Goal: Task Accomplishment & Management: Use online tool/utility

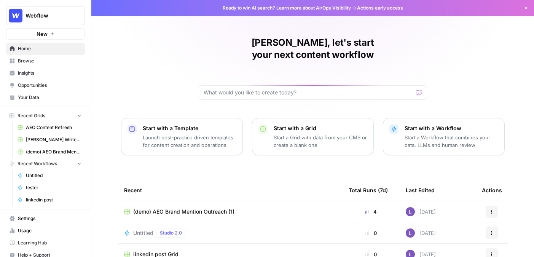
click at [43, 99] on span "Your Data" at bounding box center [50, 97] width 64 height 7
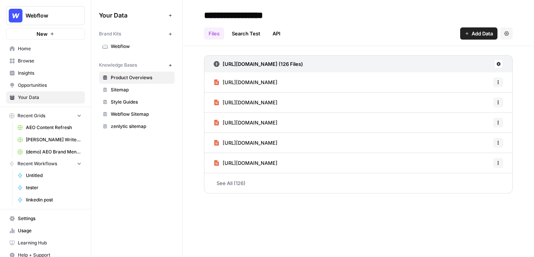
click at [116, 52] on link "Webflow" at bounding box center [137, 46] width 76 height 12
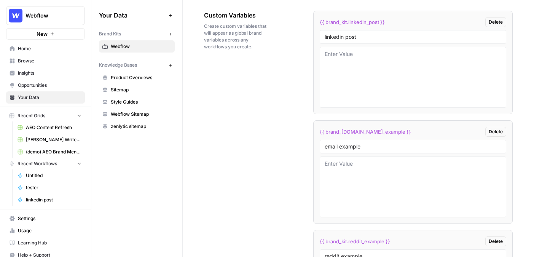
scroll to position [1289, 0]
drag, startPoint x: 383, startPoint y: 148, endPoint x: 297, endPoint y: 148, distance: 86.4
click at [297, 148] on div "Custom Variables Create custom variables that will appear as global brand varia…" at bounding box center [358, 182] width 309 height 372
type input "l"
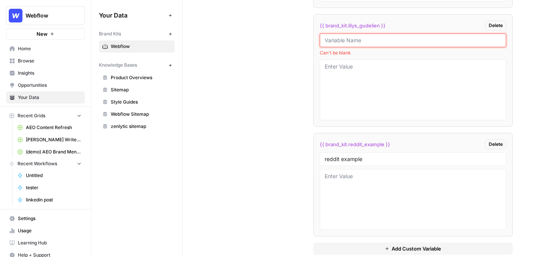
scroll to position [1409, 0]
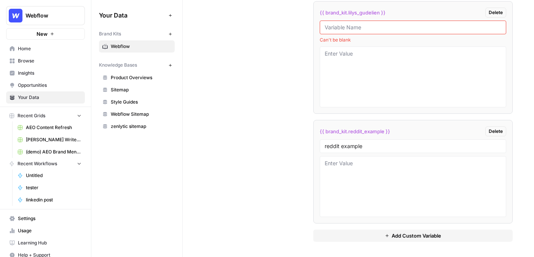
click at [171, 34] on icon "button" at bounding box center [170, 34] width 4 height 4
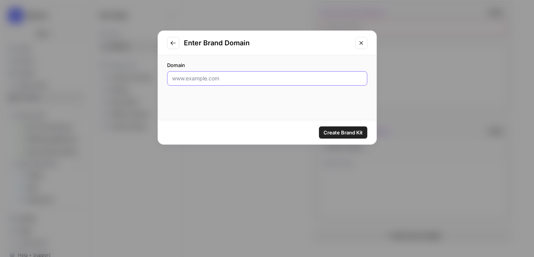
click at [231, 78] on input "Domain" at bounding box center [267, 79] width 190 height 8
click at [271, 81] on input "Domain" at bounding box center [267, 79] width 190 height 8
click at [359, 43] on icon "Close modal" at bounding box center [361, 43] width 6 height 6
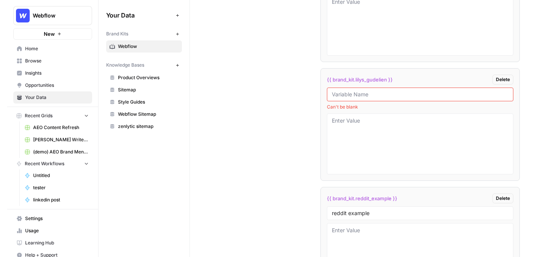
scroll to position [1343, 0]
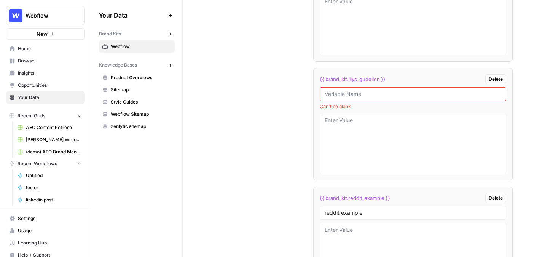
click at [39, 71] on span "Insights" at bounding box center [50, 73] width 64 height 7
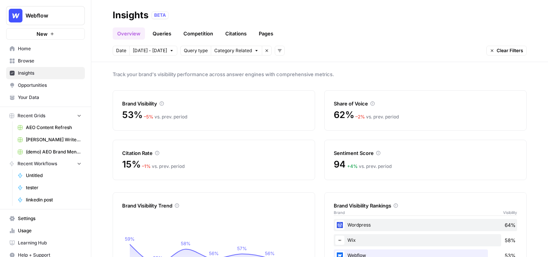
scroll to position [6, 0]
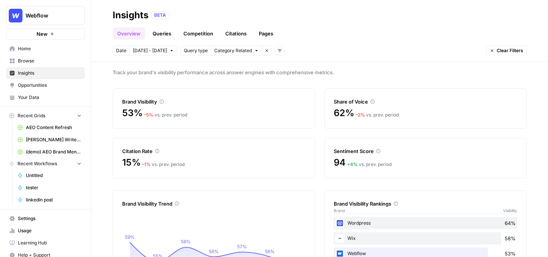
click at [163, 30] on link "Queries" at bounding box center [162, 33] width 28 height 12
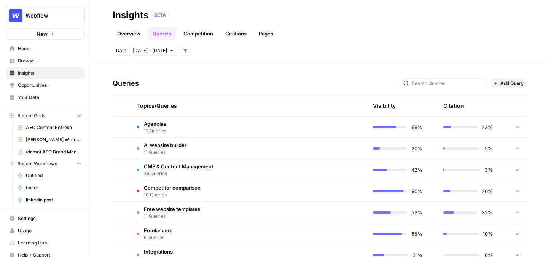
scroll to position [152, 0]
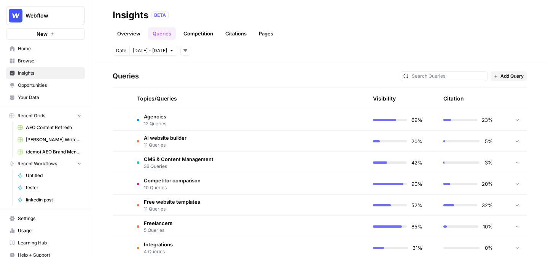
click at [249, 122] on td "Agencies 12 Queries" at bounding box center [213, 119] width 164 height 21
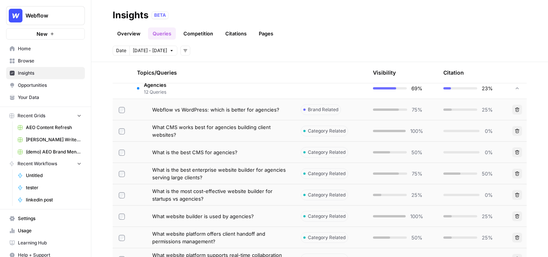
scroll to position [184, 0]
click at [264, 113] on td "Webflow vs WordPress: which is better for agencies?" at bounding box center [213, 109] width 164 height 21
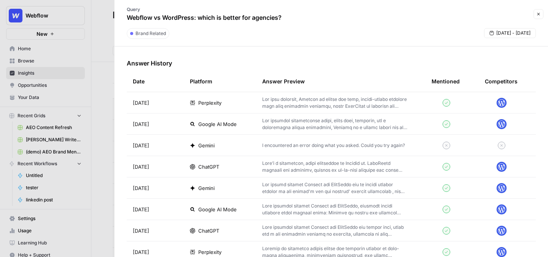
scroll to position [222, 0]
click at [291, 108] on p at bounding box center [334, 104] width 145 height 14
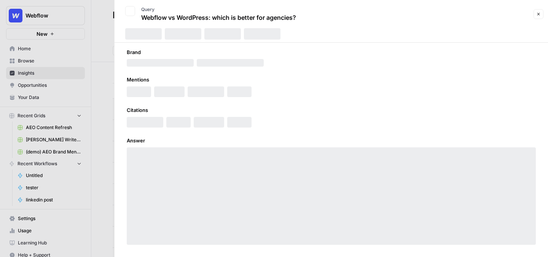
scroll to position [6, 0]
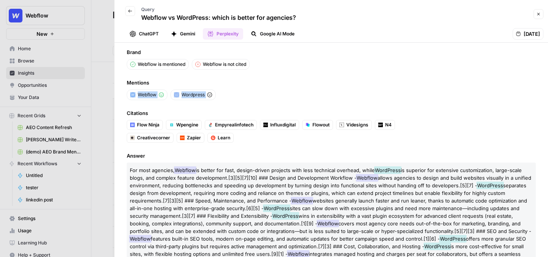
drag, startPoint x: 235, startPoint y: 95, endPoint x: 123, endPoint y: 96, distance: 112.0
click at [123, 96] on div "Brand Webflow is mentioned Webflow is not cited Mentions Webflow Wordpress Cita…" at bounding box center [332, 150] width 434 height 214
click at [280, 92] on ul "Webflow Wordpress" at bounding box center [273, 94] width 292 height 11
click at [130, 13] on icon "button" at bounding box center [130, 11] width 5 height 5
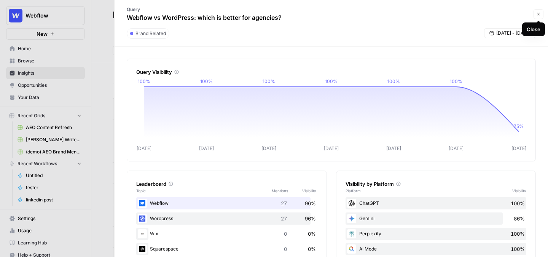
click at [392, 12] on icon "button" at bounding box center [539, 14] width 5 height 5
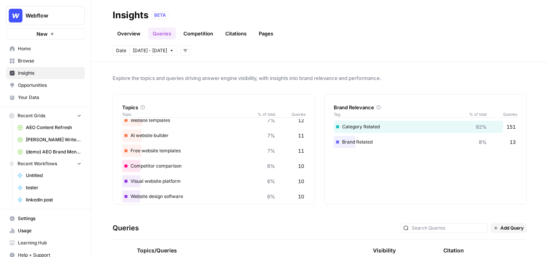
click at [235, 33] on link "Citations" at bounding box center [236, 33] width 30 height 12
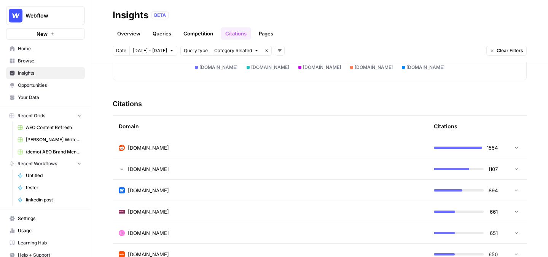
scroll to position [173, 0]
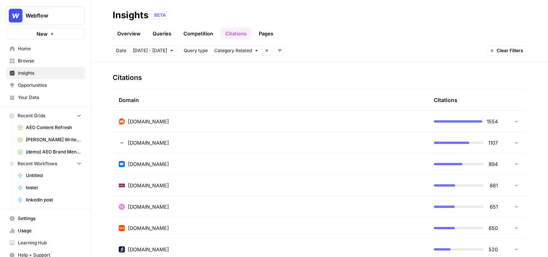
click at [226, 126] on td "[DOMAIN_NAME]" at bounding box center [270, 121] width 315 height 21
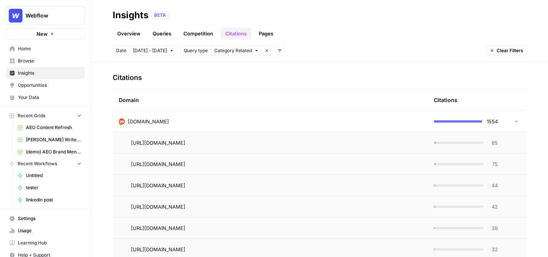
click at [227, 125] on td "[DOMAIN_NAME]" at bounding box center [270, 121] width 315 height 21
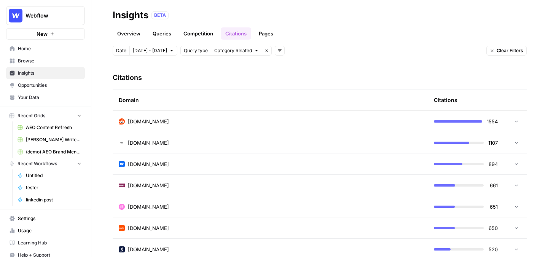
click at [190, 118] on div "[DOMAIN_NAME]" at bounding box center [270, 122] width 303 height 8
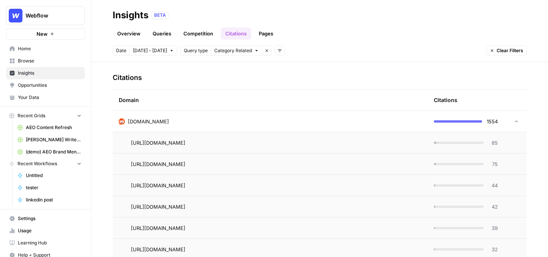
click at [392, 145] on span "85" at bounding box center [494, 143] width 10 height 8
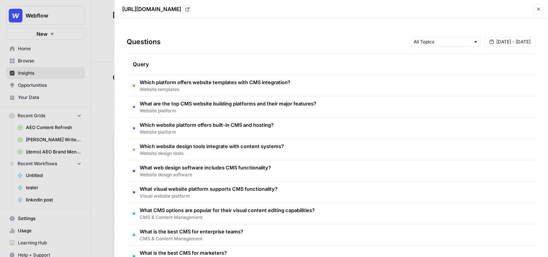
click at [392, 5] on button "Close" at bounding box center [539, 9] width 10 height 10
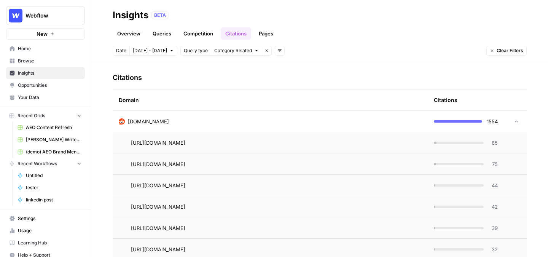
click at [261, 34] on link "Pages" at bounding box center [266, 33] width 24 height 12
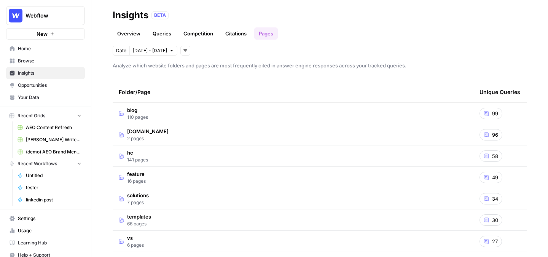
scroll to position [13, 0]
click at [188, 113] on td "blog 110 pages" at bounding box center [293, 112] width 361 height 21
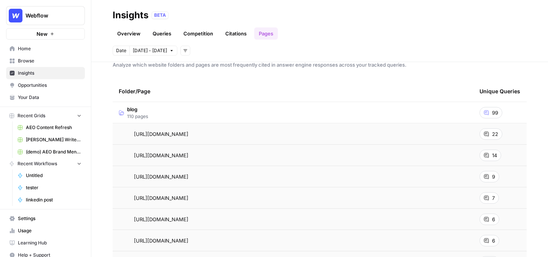
click at [392, 134] on span "22" at bounding box center [495, 134] width 6 height 8
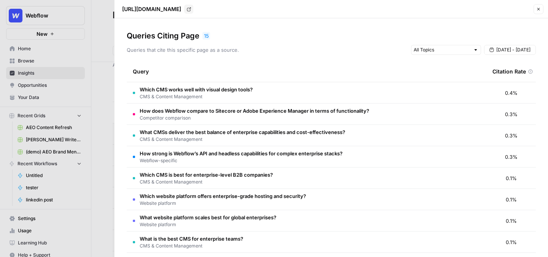
click at [392, 9] on button "Close" at bounding box center [539, 9] width 10 height 10
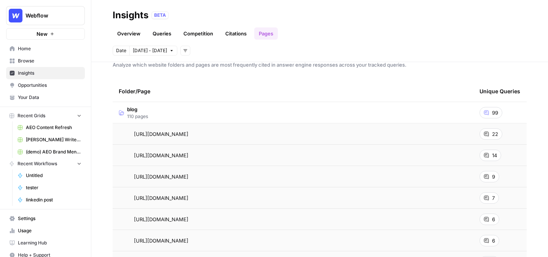
click at [39, 86] on span "Opportunities" at bounding box center [50, 85] width 64 height 7
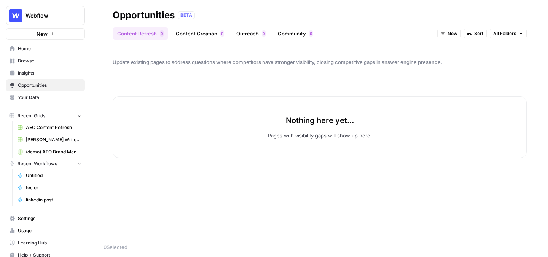
click at [392, 32] on icon "button" at bounding box center [443, 33] width 5 height 5
click at [392, 50] on span "All Opportunities" at bounding box center [463, 50] width 39 height 8
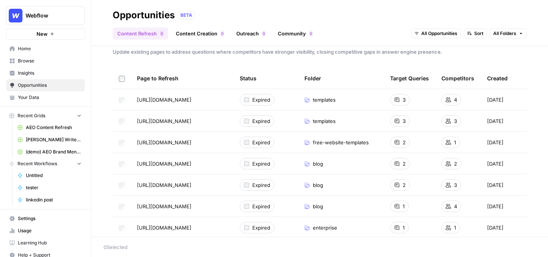
scroll to position [11, 0]
drag, startPoint x: 133, startPoint y: 100, endPoint x: 227, endPoint y: 100, distance: 93.7
click at [227, 100] on td "[URL][DOMAIN_NAME] Go to page" at bounding box center [182, 99] width 103 height 21
click at [392, 46] on div "Update existing pages to address questions where competitors have stronger visi…" at bounding box center [319, 141] width 457 height 191
click at [392, 36] on header "Opportunities BETA Content Refresh 0 Content Creation 0 Outreach 0 Community 0 …" at bounding box center [319, 23] width 457 height 46
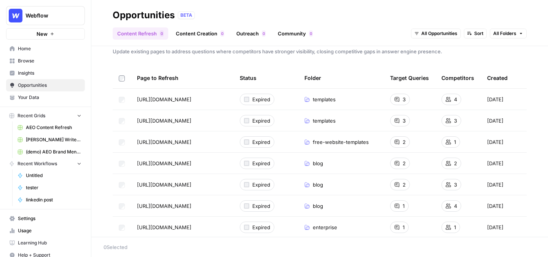
click at [51, 62] on span "Browse" at bounding box center [50, 60] width 64 height 7
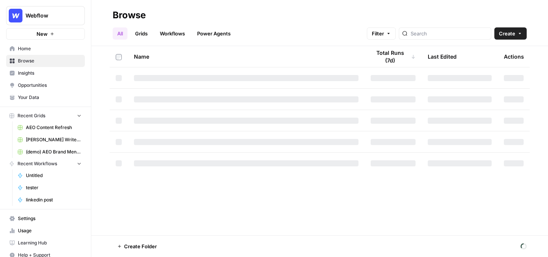
click at [141, 32] on link "Grids" at bounding box center [142, 33] width 22 height 12
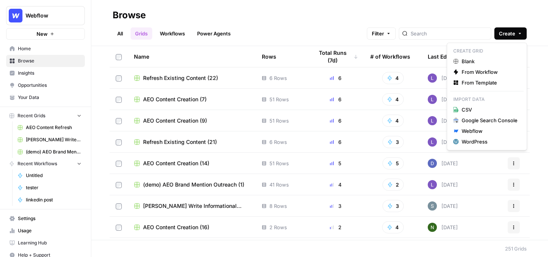
click at [392, 38] on button "Create" at bounding box center [511, 33] width 32 height 12
click at [392, 83] on span "From Template" at bounding box center [490, 83] width 56 height 8
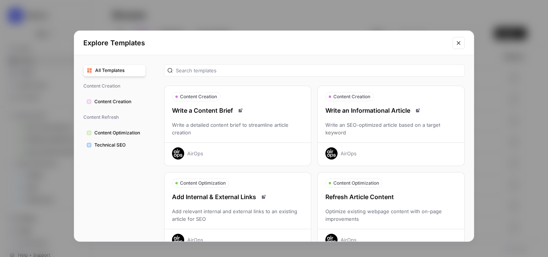
click at [392, 43] on icon "Close modal" at bounding box center [459, 43] width 6 height 6
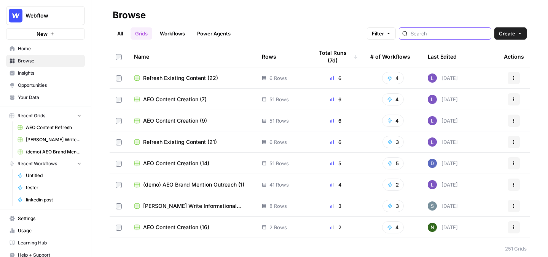
click at [392, 33] on input "search" at bounding box center [449, 34] width 77 height 8
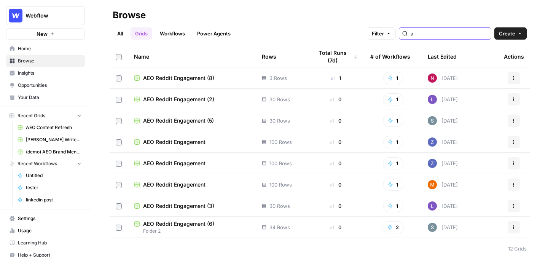
type input "a"
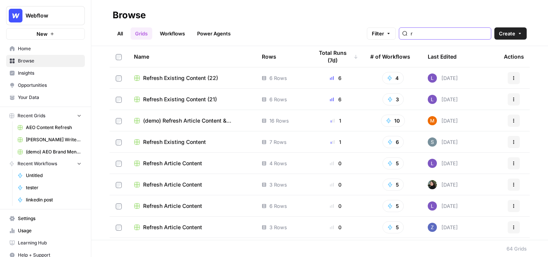
type input "r"
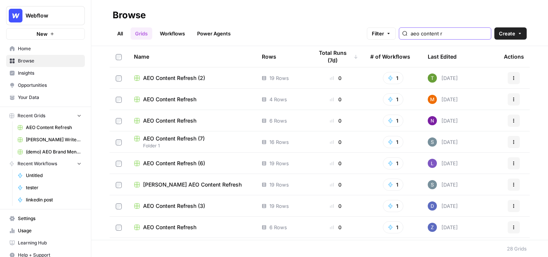
type input "aeo content r"
click at [183, 75] on span "AEO Content Refresh (2)" at bounding box center [174, 78] width 62 height 8
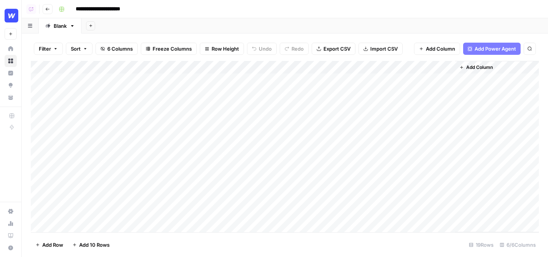
click at [286, 80] on div "Add Column" at bounding box center [285, 146] width 508 height 171
click at [286, 81] on div "Add Column" at bounding box center [285, 146] width 508 height 171
click at [278, 84] on div at bounding box center [284, 80] width 70 height 14
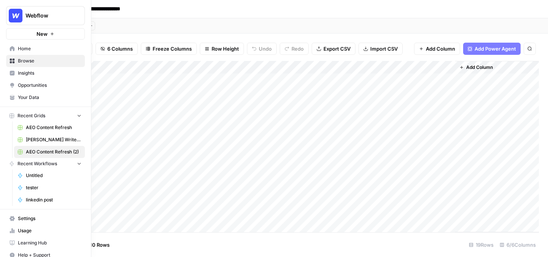
click at [41, 87] on span "Opportunities" at bounding box center [50, 85] width 64 height 7
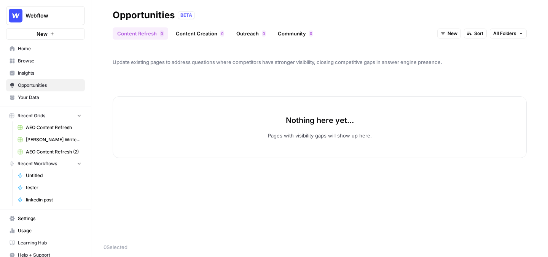
click at [204, 38] on link "Content Creation 0" at bounding box center [199, 33] width 57 height 12
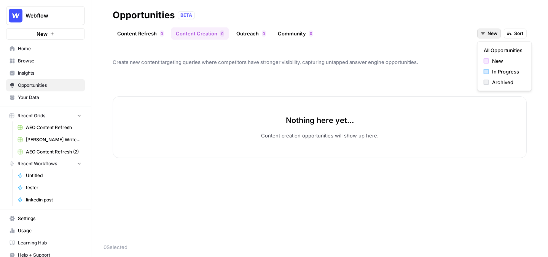
click at [392, 37] on span "New" at bounding box center [493, 33] width 10 height 7
click at [392, 52] on span "All Opportunities" at bounding box center [503, 50] width 39 height 8
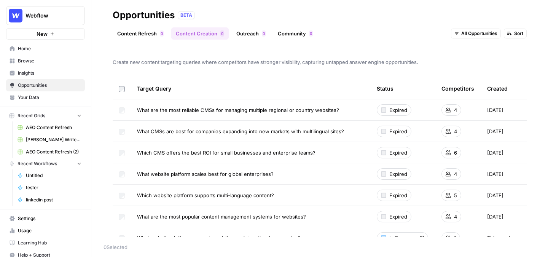
scroll to position [16, 0]
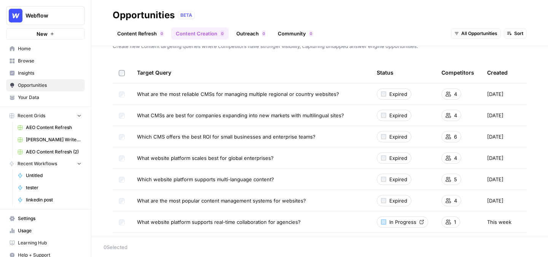
click at [45, 62] on span "Browse" at bounding box center [50, 60] width 64 height 7
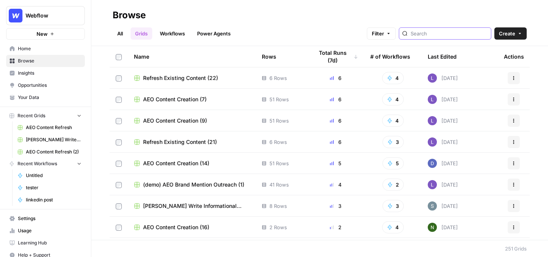
click at [392, 33] on input "search" at bounding box center [449, 34] width 77 height 8
type input "content"
click at [187, 97] on span "AEO Content Creation (7)" at bounding box center [175, 100] width 64 height 8
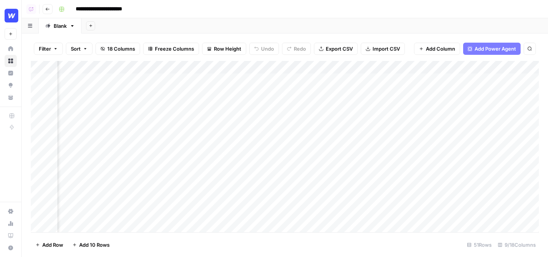
scroll to position [0, 216]
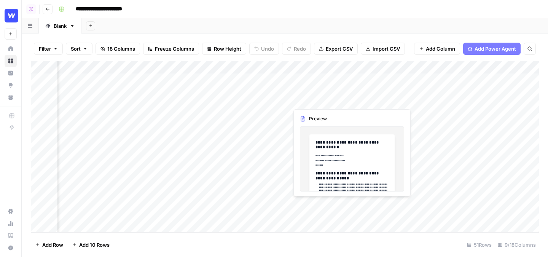
click at [323, 80] on div "Add Column" at bounding box center [285, 146] width 508 height 171
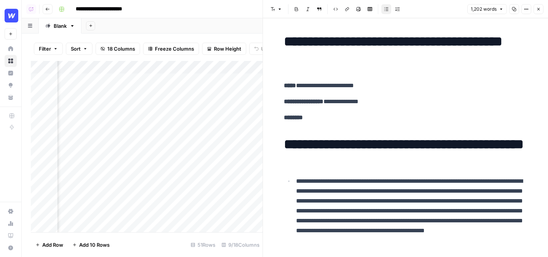
scroll to position [0, 297]
drag, startPoint x: 358, startPoint y: 62, endPoint x: 277, endPoint y: 45, distance: 82.7
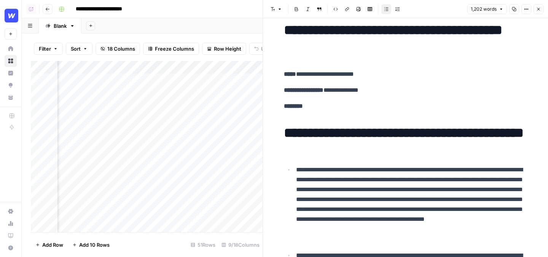
click at [361, 142] on h1 "**********" at bounding box center [406, 141] width 244 height 32
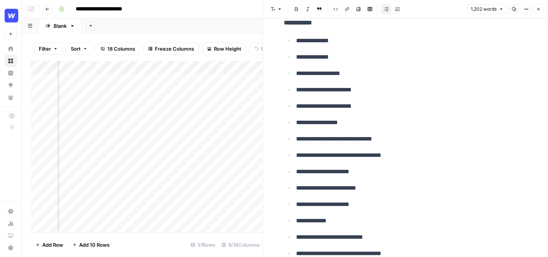
scroll to position [3122, 0]
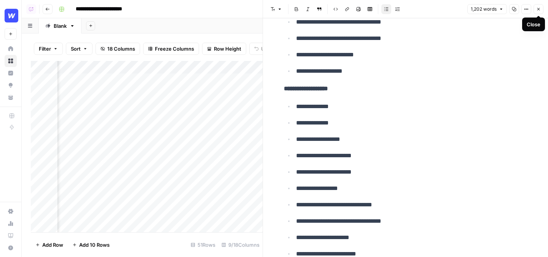
click at [392, 10] on button "Close" at bounding box center [539, 9] width 10 height 10
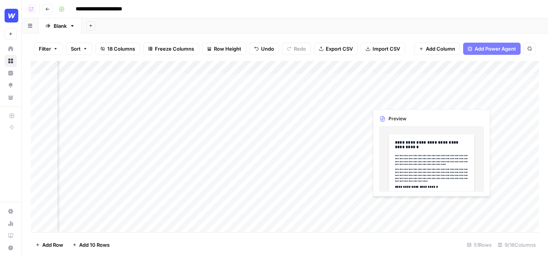
click at [391, 88] on div "Add Column" at bounding box center [285, 146] width 508 height 171
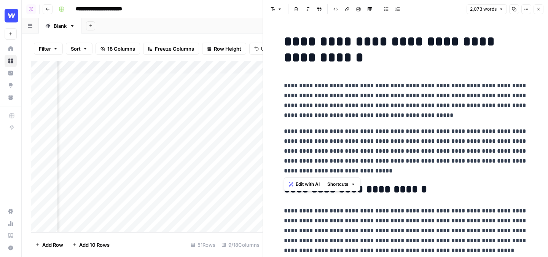
drag, startPoint x: 405, startPoint y: 171, endPoint x: 283, endPoint y: 155, distance: 123.3
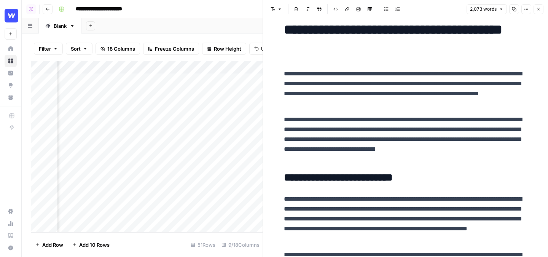
scroll to position [26, 0]
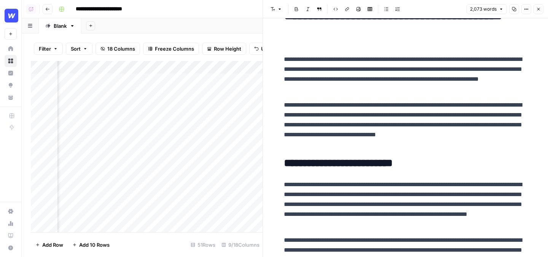
click at [392, 8] on icon "button" at bounding box center [539, 9] width 5 height 5
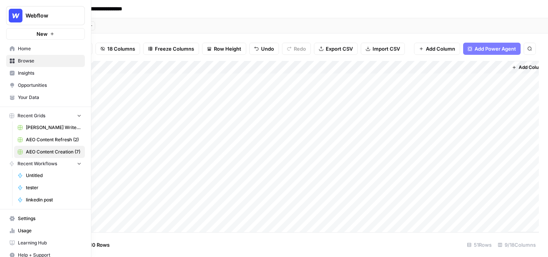
click at [25, 84] on span "Opportunities" at bounding box center [50, 85] width 64 height 7
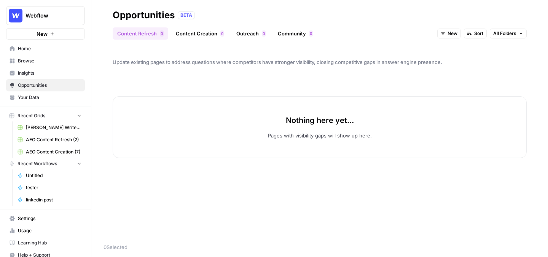
click at [260, 32] on link "Outreach 0" at bounding box center [251, 33] width 38 height 12
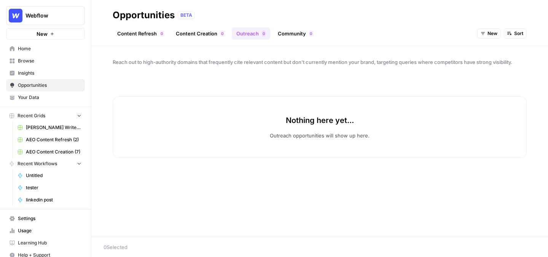
click at [392, 33] on span "New" at bounding box center [493, 33] width 10 height 7
click at [392, 48] on span "All Opportunities" at bounding box center [503, 50] width 39 height 8
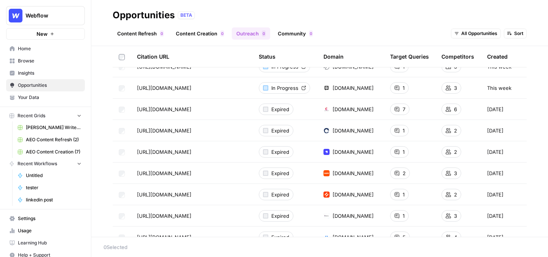
scroll to position [7, 0]
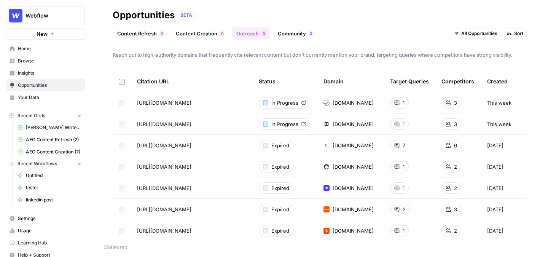
click at [47, 62] on span "Browse" at bounding box center [50, 60] width 64 height 7
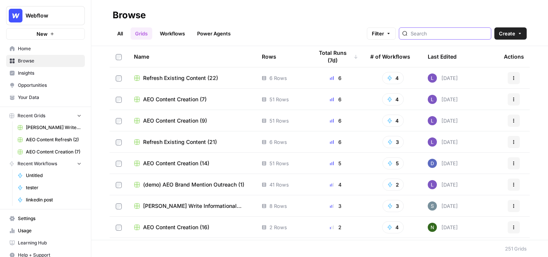
click at [392, 35] on input "search" at bounding box center [449, 34] width 77 height 8
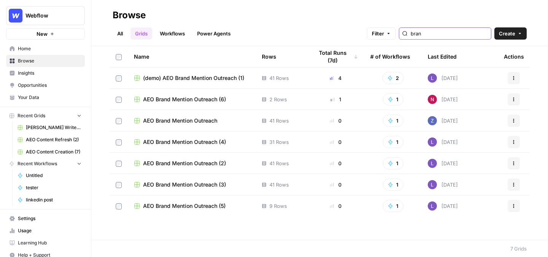
type input "bran"
click at [202, 78] on span "(demo) AEO Brand Mention Outreach (1)" at bounding box center [193, 78] width 101 height 8
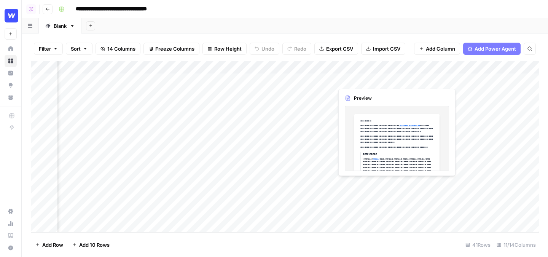
scroll to position [0, 123]
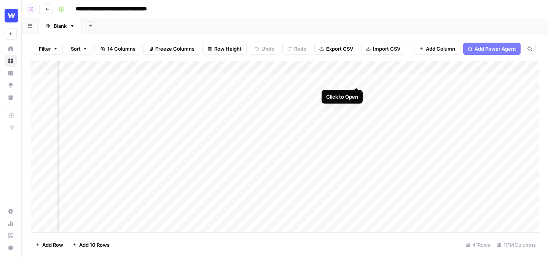
click at [356, 78] on div "Add Column" at bounding box center [285, 146] width 508 height 171
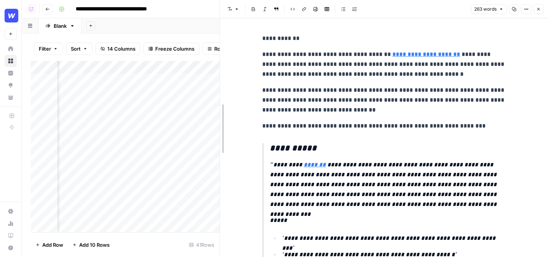
drag, startPoint x: 264, startPoint y: 129, endPoint x: 222, endPoint y: 130, distance: 42.3
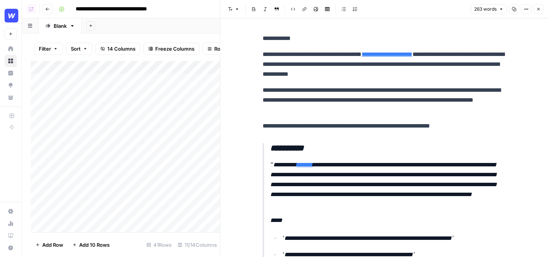
scroll to position [0, 0]
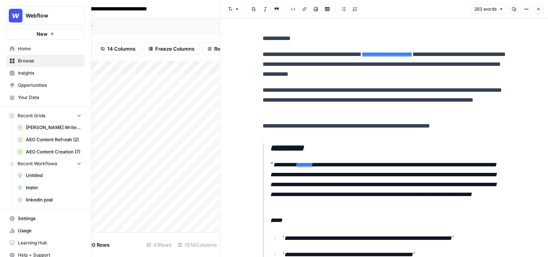
click at [32, 82] on span "Opportunities" at bounding box center [50, 85] width 64 height 7
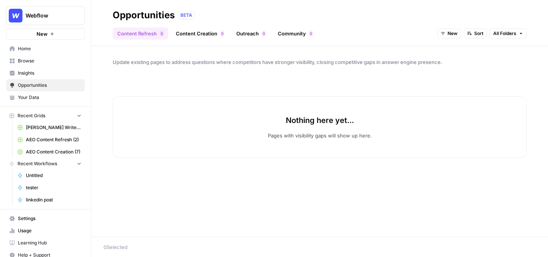
click at [254, 35] on link "Outreach 0" at bounding box center [251, 33] width 38 height 12
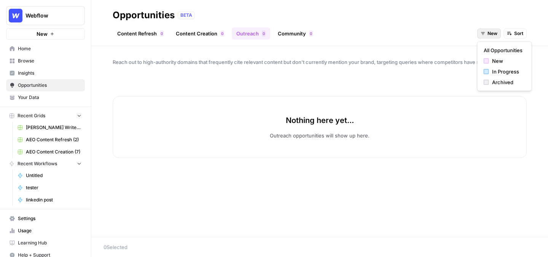
click at [392, 34] on button "New" at bounding box center [490, 34] width 24 height 10
click at [392, 46] on button "All Opportunities" at bounding box center [505, 50] width 48 height 11
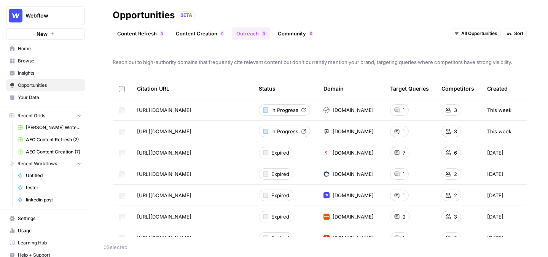
click at [292, 29] on link "Community 0" at bounding box center [295, 33] width 44 height 12
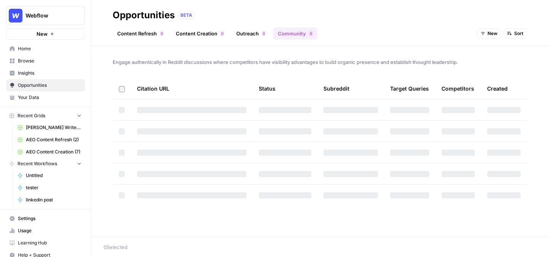
click at [392, 27] on div "New Sort" at bounding box center [503, 33] width 50 height 12
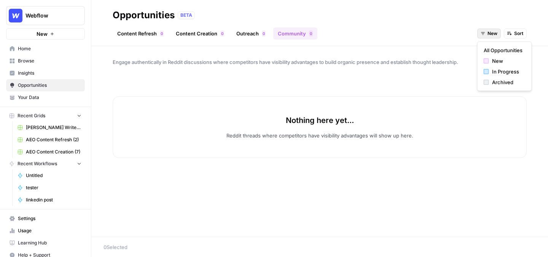
click at [392, 43] on div "All Opportunities New In Progress Archived" at bounding box center [505, 67] width 55 height 50
click at [392, 48] on span "All Opportunities" at bounding box center [503, 50] width 39 height 8
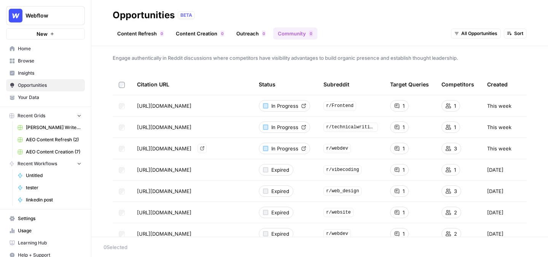
scroll to position [5, 0]
click at [40, 75] on span "Insights" at bounding box center [50, 73] width 64 height 7
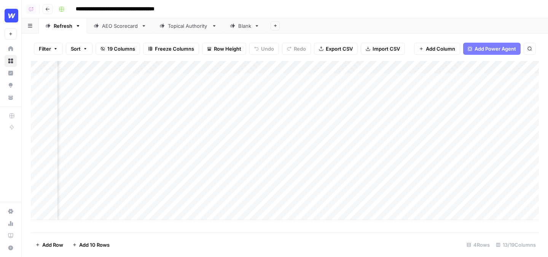
scroll to position [0, 744]
click at [332, 81] on div "Add Column" at bounding box center [285, 140] width 508 height 159
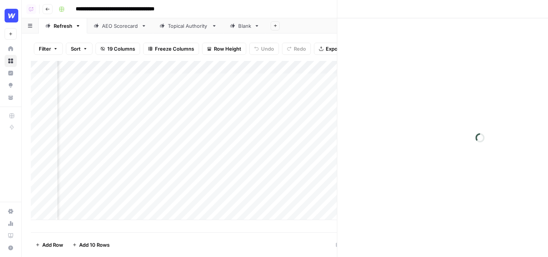
scroll to position [0, 741]
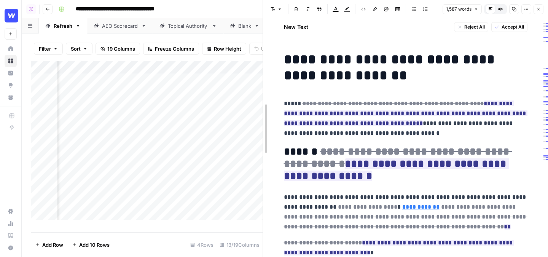
drag, startPoint x: 262, startPoint y: 95, endPoint x: 149, endPoint y: 101, distance: 113.2
click at [259, 101] on div at bounding box center [263, 128] width 8 height 257
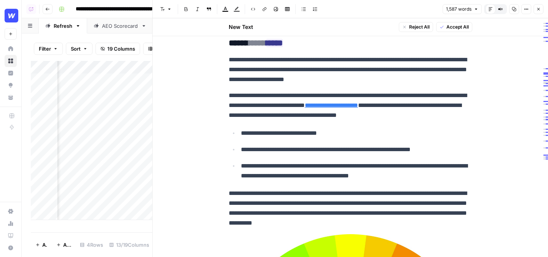
scroll to position [410, 0]
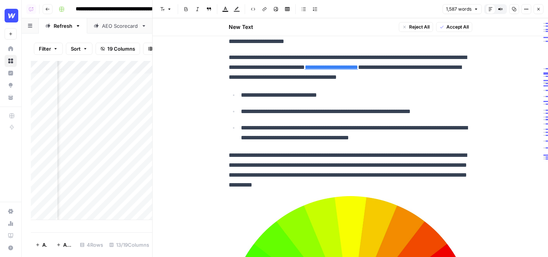
click at [542, 10] on button "Close" at bounding box center [539, 9] width 10 height 10
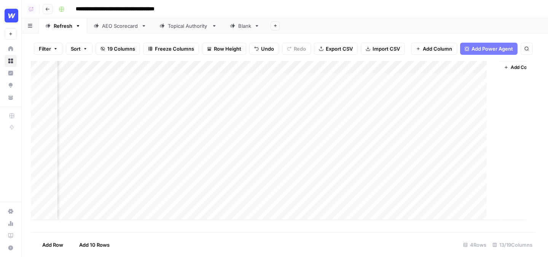
scroll to position [0, 735]
click at [179, 27] on div "Topical Authority" at bounding box center [188, 26] width 41 height 8
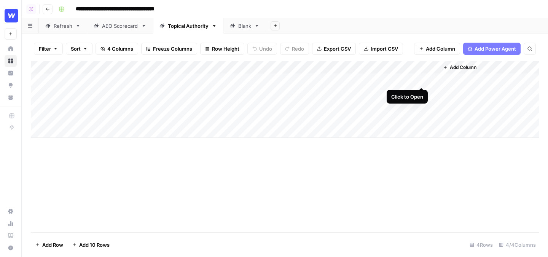
click at [423, 78] on div "Add Column" at bounding box center [285, 99] width 508 height 77
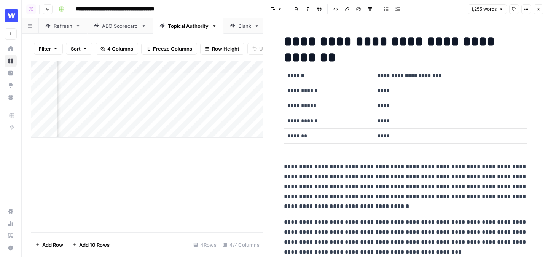
scroll to position [0, 92]
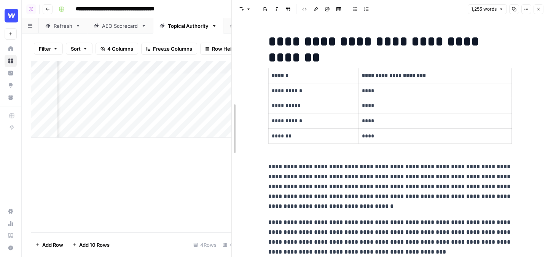
drag, startPoint x: 264, startPoint y: 72, endPoint x: 128, endPoint y: 77, distance: 135.6
click at [129, 77] on body "**********" at bounding box center [274, 128] width 548 height 257
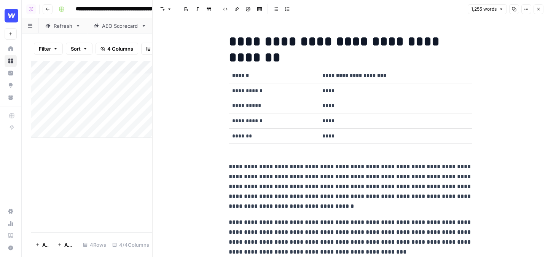
scroll to position [0, 0]
click at [536, 9] on button "Close" at bounding box center [539, 9] width 10 height 10
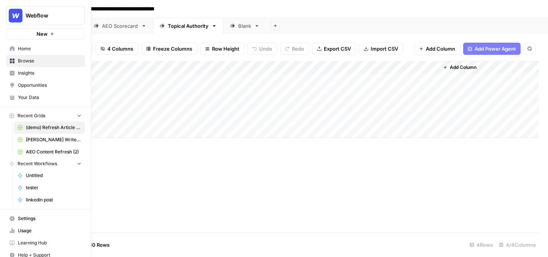
click at [34, 83] on span "Opportunities" at bounding box center [50, 85] width 64 height 7
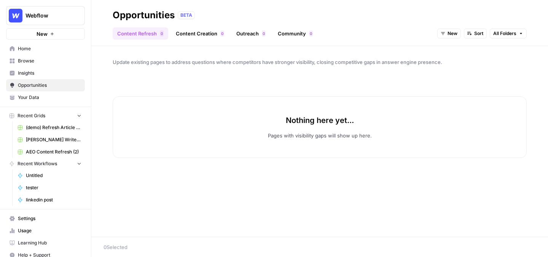
click at [30, 76] on span "Insights" at bounding box center [50, 73] width 64 height 7
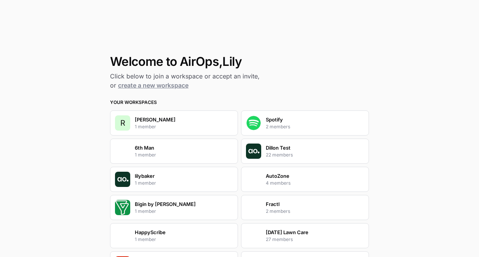
scroll to position [171, 0]
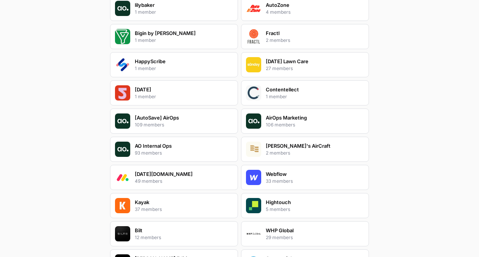
click at [273, 180] on p "33 members" at bounding box center [279, 181] width 27 height 7
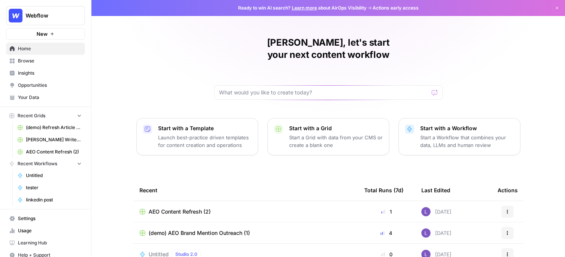
click at [51, 95] on span "Your Data" at bounding box center [50, 97] width 64 height 7
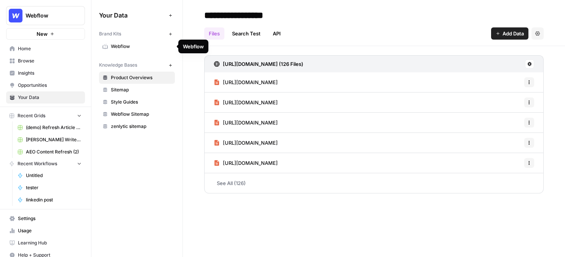
click at [133, 42] on link "Webflow" at bounding box center [137, 46] width 76 height 12
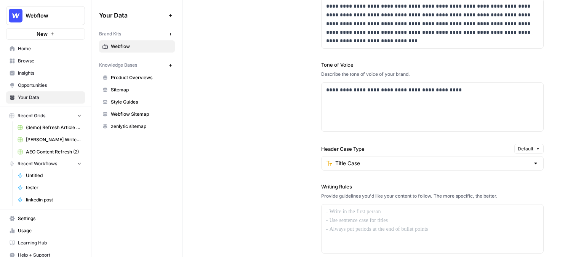
scroll to position [521, 0]
drag, startPoint x: 357, startPoint y: 108, endPoint x: 333, endPoint y: 88, distance: 31.6
click at [333, 88] on div "**********" at bounding box center [432, 106] width 222 height 49
drag, startPoint x: 415, startPoint y: 217, endPoint x: 347, endPoint y: 217, distance: 68.5
click at [347, 217] on div at bounding box center [432, 228] width 222 height 49
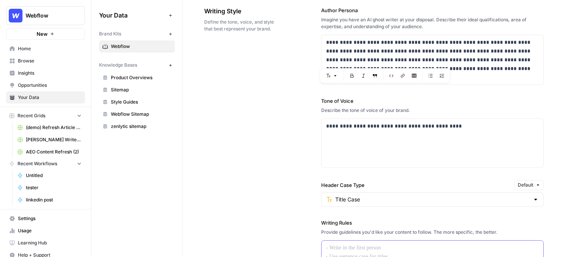
scroll to position [485, 0]
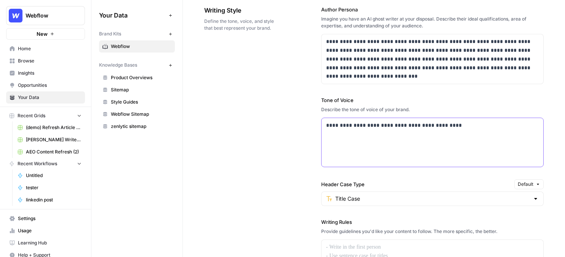
drag, startPoint x: 329, startPoint y: 126, endPoint x: 399, endPoint y: 140, distance: 71.4
click at [399, 140] on div "**********" at bounding box center [432, 142] width 222 height 49
click at [409, 150] on div "**********" at bounding box center [432, 142] width 222 height 49
click at [270, 145] on div "**********" at bounding box center [373, 195] width 339 height 410
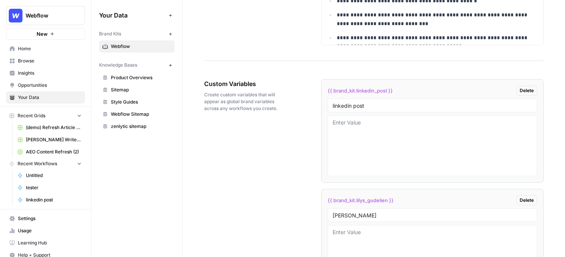
scroll to position [1215, 0]
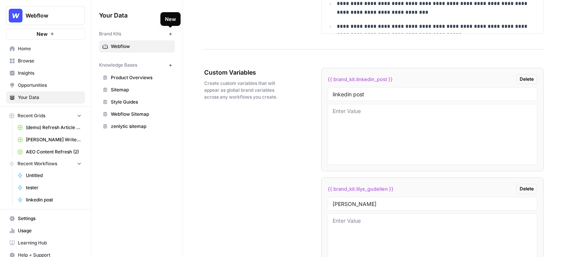
click at [171, 36] on button "New" at bounding box center [170, 33] width 9 height 9
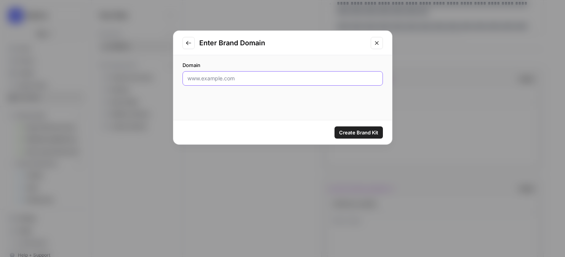
click at [240, 77] on input "Domain" at bounding box center [282, 79] width 190 height 8
click at [377, 40] on icon "Close modal" at bounding box center [377, 43] width 6 height 6
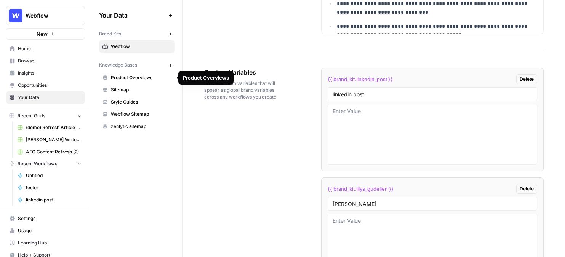
click at [110, 80] on link "Product Overviews" at bounding box center [137, 78] width 76 height 12
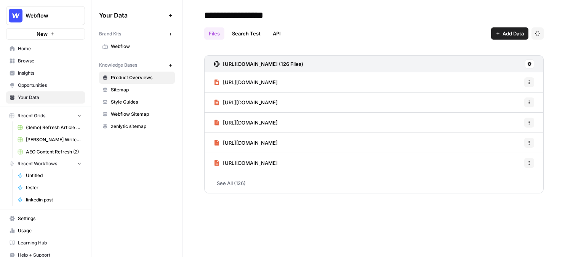
click at [172, 66] on button "New" at bounding box center [170, 65] width 9 height 9
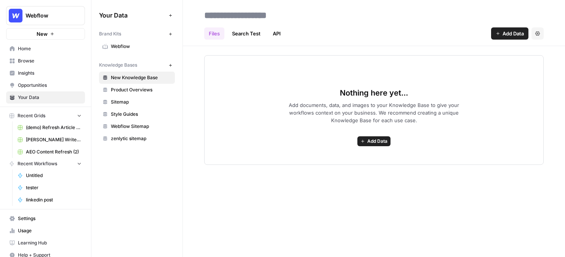
click at [388, 144] on button "Add Data" at bounding box center [373, 141] width 33 height 10
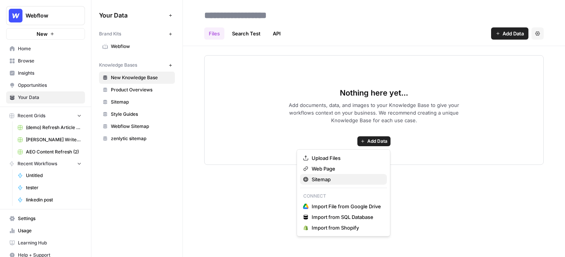
click at [315, 179] on span "Sitemap" at bounding box center [345, 180] width 69 height 8
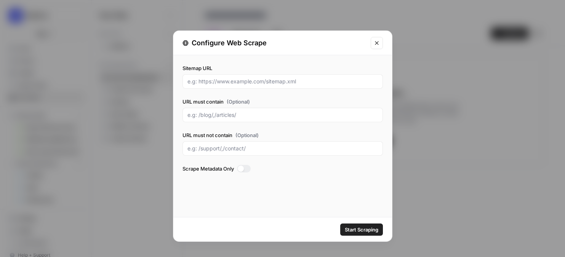
click at [374, 43] on icon "Close modal" at bounding box center [377, 43] width 6 height 6
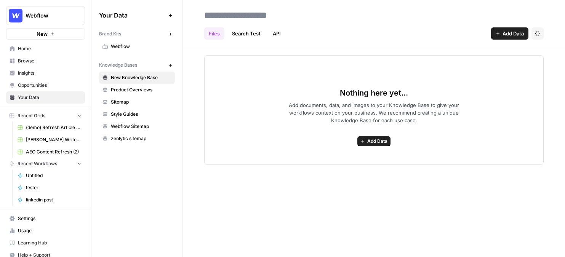
click at [35, 73] on span "Insights" at bounding box center [50, 73] width 64 height 7
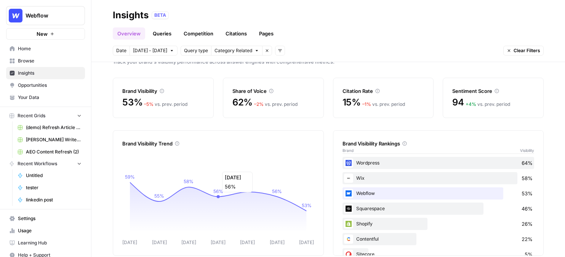
scroll to position [15, 0]
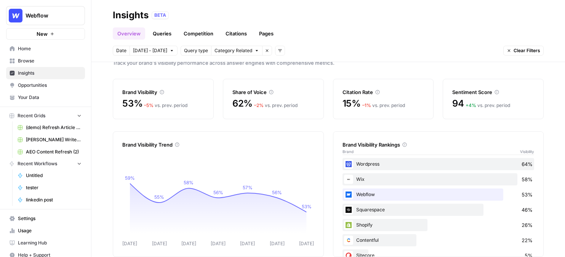
click at [159, 32] on link "Queries" at bounding box center [162, 33] width 28 height 12
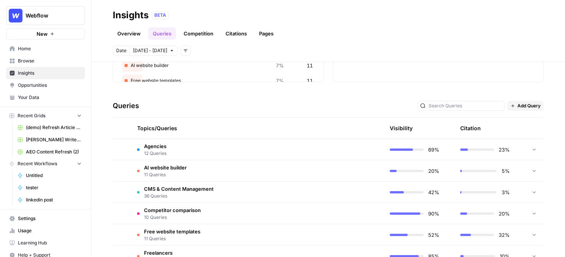
scroll to position [155, 0]
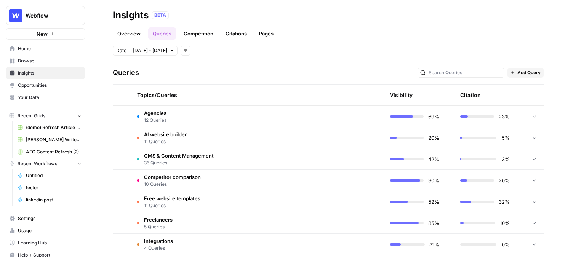
click at [206, 110] on td "Agencies 12 Queries" at bounding box center [221, 116] width 180 height 21
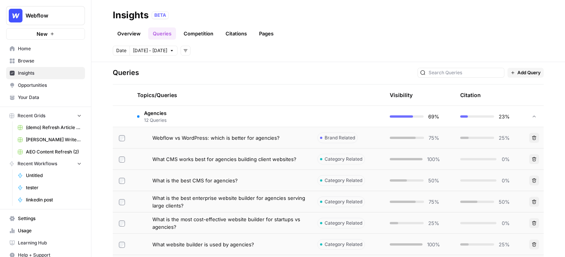
scroll to position [181, 0]
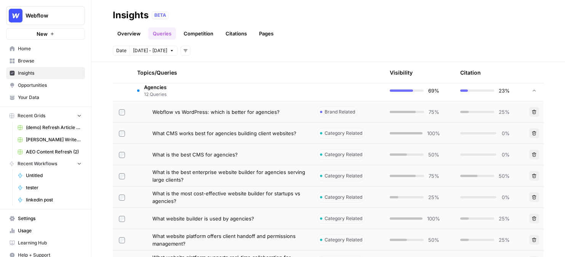
click at [272, 112] on span "Webflow vs WordPress: which is better for agencies?" at bounding box center [215, 112] width 127 height 8
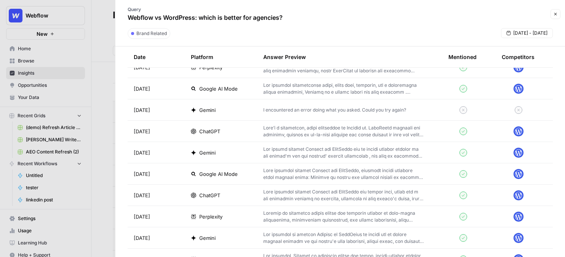
scroll to position [269, 0]
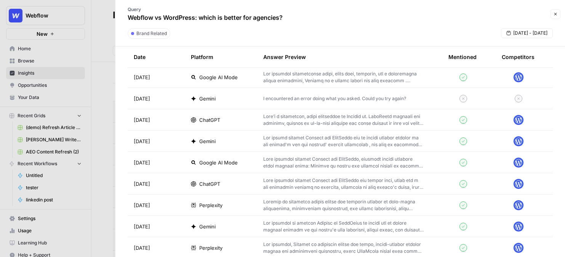
click at [297, 86] on td at bounding box center [349, 77] width 185 height 21
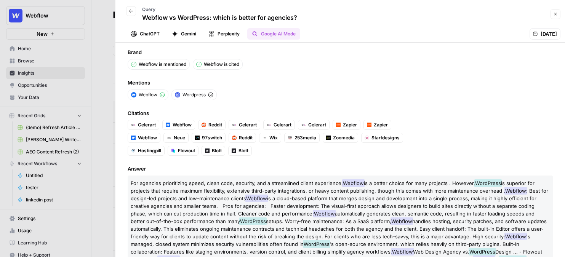
click at [129, 82] on div "Brand Webflow is mentioned Webflow is cited Mentions Webflow Wordpress Citation…" at bounding box center [339, 150] width 449 height 214
click at [238, 31] on button "Perplexity" at bounding box center [224, 33] width 40 height 11
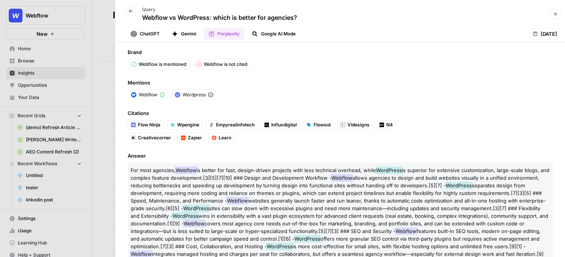
click at [182, 34] on button "Gemini" at bounding box center [184, 33] width 34 height 11
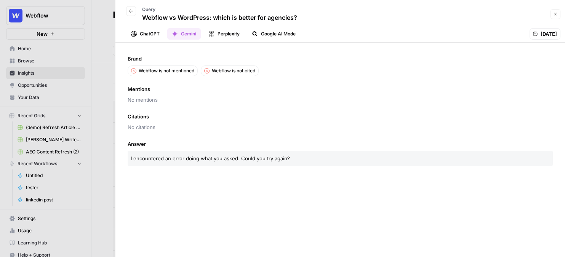
click at [149, 34] on button "ChatGPT" at bounding box center [145, 33] width 38 height 11
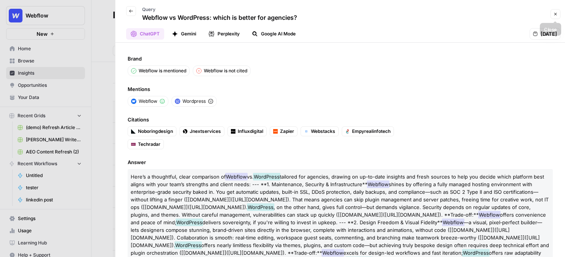
click at [479, 16] on icon "button" at bounding box center [555, 14] width 5 height 5
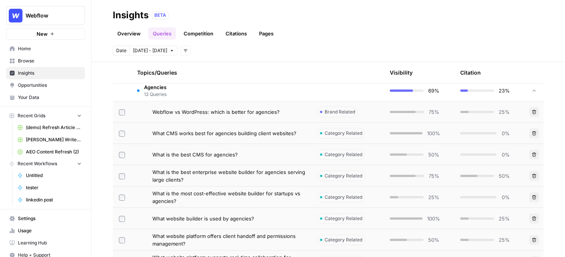
click at [307, 112] on td "Webflow vs WordPress: which is better for agencies?" at bounding box center [221, 111] width 180 height 21
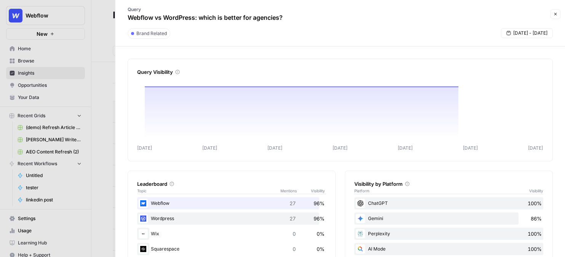
click at [479, 19] on div "Query Webflow vs WordPress: which is better for agencies? Close" at bounding box center [340, 14] width 440 height 22
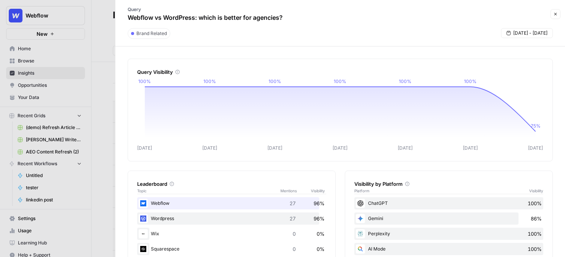
click at [479, 11] on button "Close" at bounding box center [555, 14] width 10 height 10
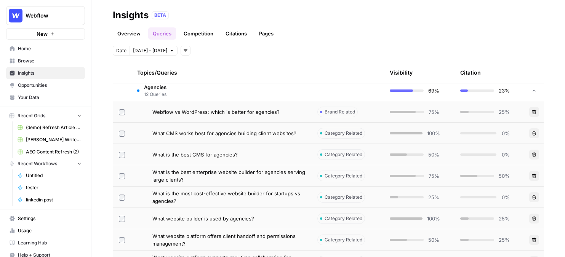
click at [272, 99] on td "Agencies 12 Queries" at bounding box center [221, 90] width 180 height 21
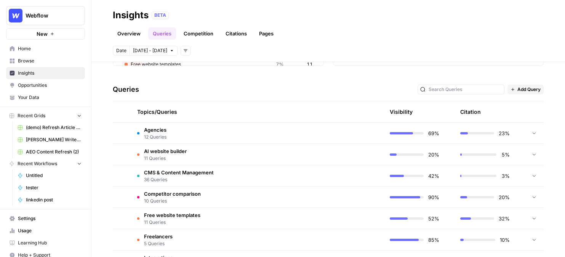
scroll to position [134, 0]
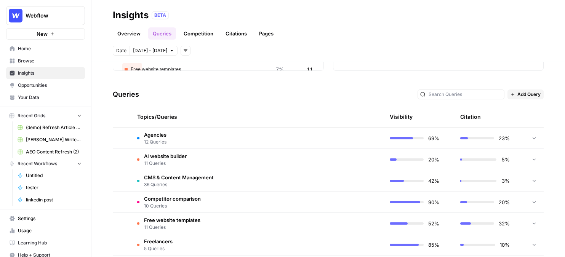
click at [224, 29] on link "Citations" at bounding box center [236, 33] width 30 height 12
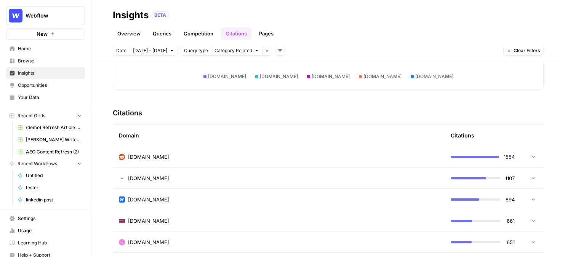
scroll to position [182, 0]
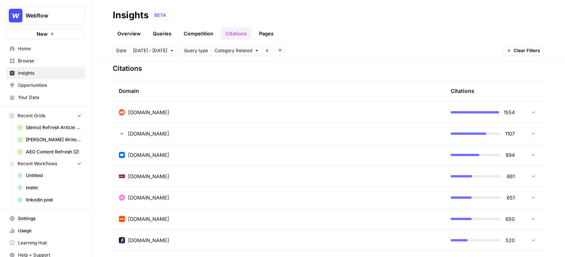
click at [193, 109] on div "[DOMAIN_NAME]" at bounding box center [278, 113] width 319 height 8
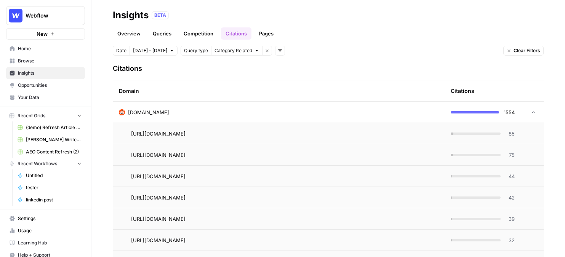
click at [266, 35] on link "Pages" at bounding box center [266, 33] width 24 height 12
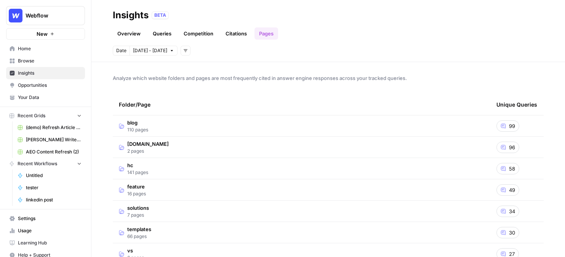
click at [153, 127] on td "blog 110 pages" at bounding box center [301, 125] width 377 height 21
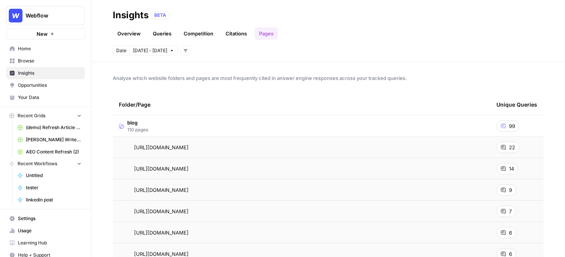
click at [479, 145] on span "22" at bounding box center [512, 148] width 6 height 8
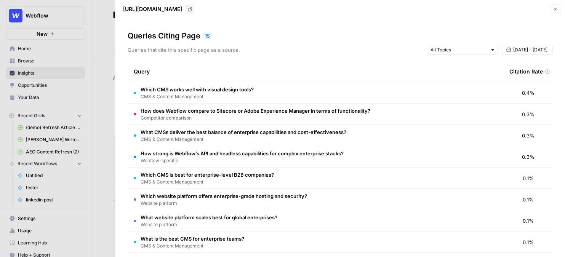
click at [479, 16] on header "https://webflow.com/blog/enterprise-cms Go to page Close" at bounding box center [339, 9] width 449 height 18
click at [479, 11] on button "Close" at bounding box center [555, 9] width 10 height 10
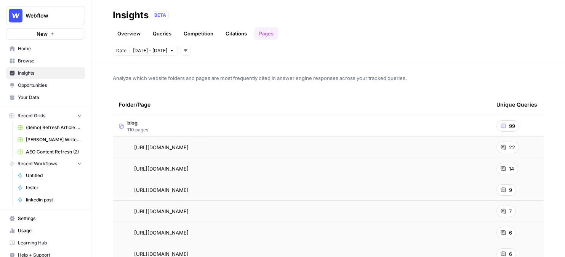
click at [229, 129] on td "blog 110 pages" at bounding box center [301, 125] width 377 height 21
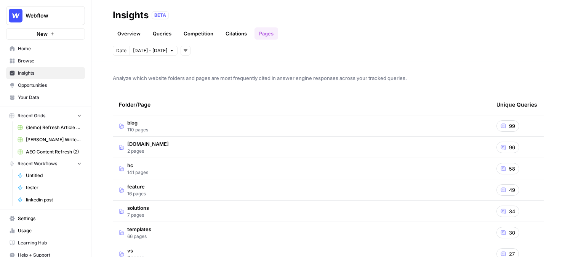
click at [131, 35] on link "Overview" at bounding box center [129, 33] width 32 height 12
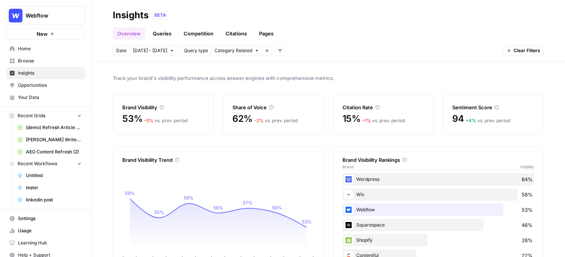
click at [48, 86] on span "Opportunities" at bounding box center [50, 85] width 64 height 7
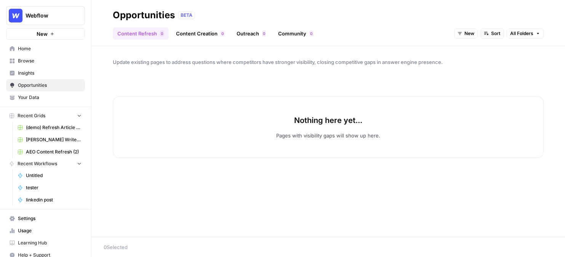
click at [462, 30] on button "New" at bounding box center [466, 34] width 24 height 10
click at [465, 32] on span "New" at bounding box center [469, 33] width 10 height 7
click at [477, 51] on span "All Opportunities" at bounding box center [479, 50] width 39 height 8
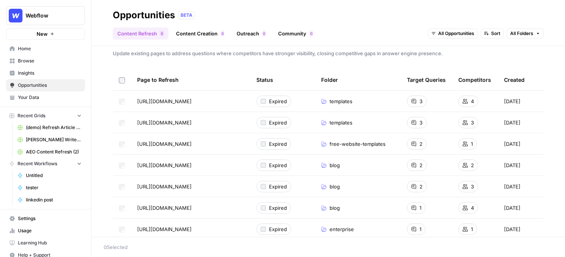
scroll to position [7, 0]
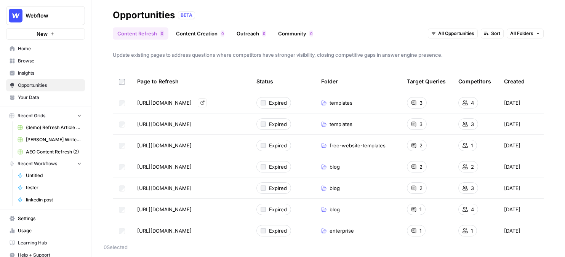
drag, startPoint x: 140, startPoint y: 103, endPoint x: 221, endPoint y: 105, distance: 81.5
click at [221, 105] on div "[URL][DOMAIN_NAME] Go to page" at bounding box center [190, 102] width 107 height 9
click at [39, 60] on span "Browse" at bounding box center [50, 60] width 64 height 7
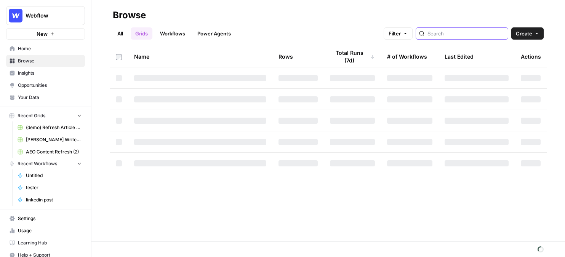
click at [472, 36] on input "search" at bounding box center [465, 34] width 77 height 8
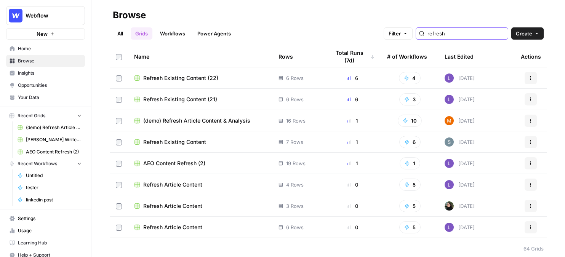
scroll to position [8, 0]
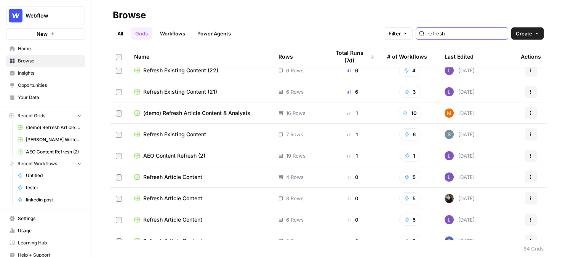
type input "refresh"
click at [179, 157] on span "AEO Content Refresh (2)" at bounding box center [174, 156] width 62 height 8
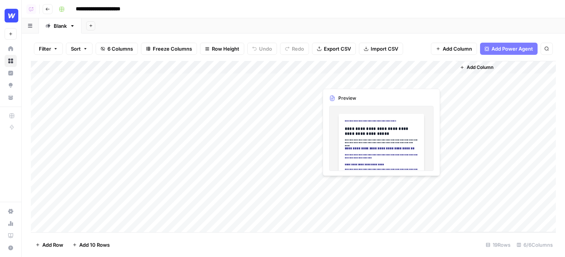
click at [365, 80] on div "Add Column" at bounding box center [293, 146] width 525 height 171
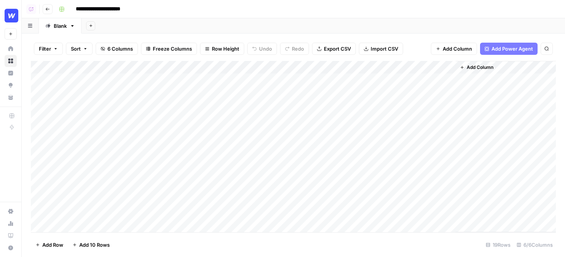
click at [370, 80] on div "Add Column" at bounding box center [293, 146] width 525 height 171
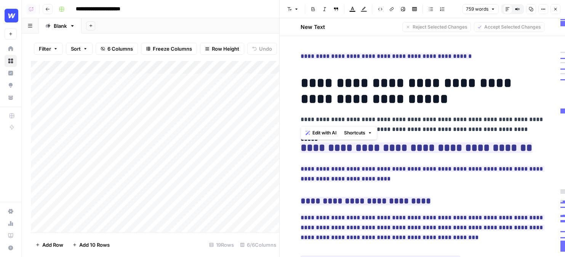
drag, startPoint x: 482, startPoint y: 109, endPoint x: 292, endPoint y: 84, distance: 192.0
click at [420, 125] on p "**********" at bounding box center [422, 125] width 244 height 20
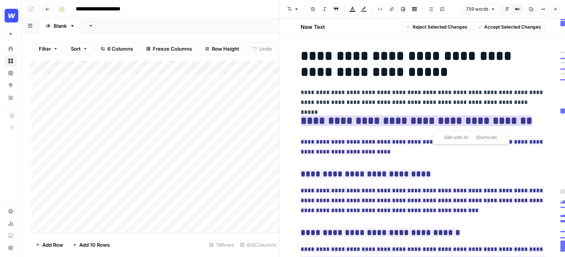
click at [436, 126] on ins "**********" at bounding box center [416, 120] width 232 height 11
drag, startPoint x: 527, startPoint y: 119, endPoint x: 501, endPoint y: 117, distance: 26.4
click at [479, 117] on h2 "**********" at bounding box center [422, 121] width 244 height 12
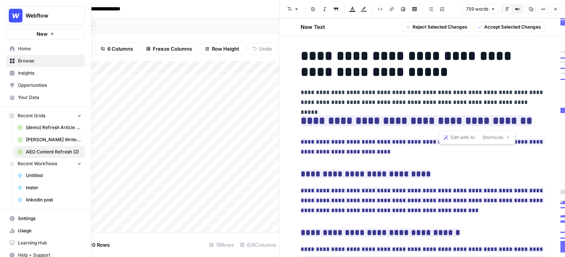
click at [51, 84] on span "Opportunities" at bounding box center [50, 85] width 64 height 7
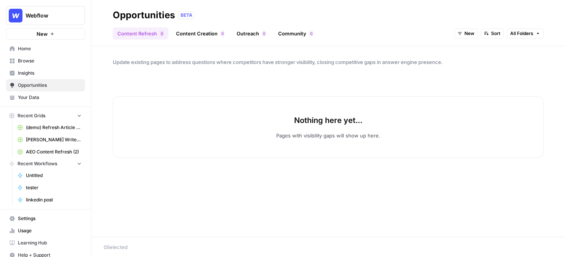
click at [213, 34] on link "Content Creation 0" at bounding box center [199, 33] width 57 height 12
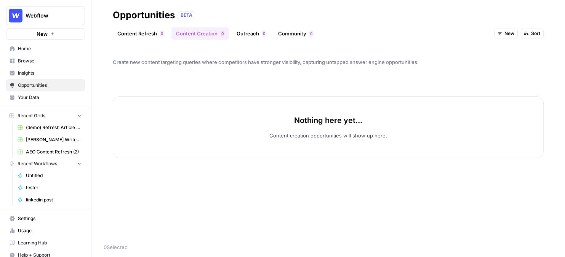
click at [479, 29] on button "New" at bounding box center [506, 34] width 24 height 10
click at [479, 51] on span "All Opportunities" at bounding box center [519, 50] width 39 height 8
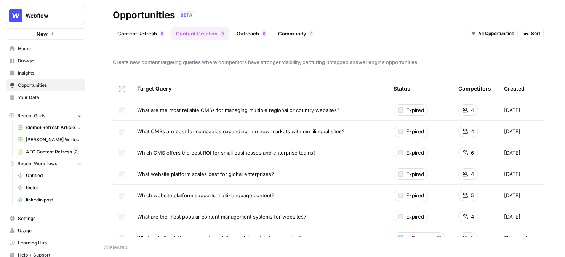
click at [55, 61] on span "Browse" at bounding box center [50, 60] width 64 height 7
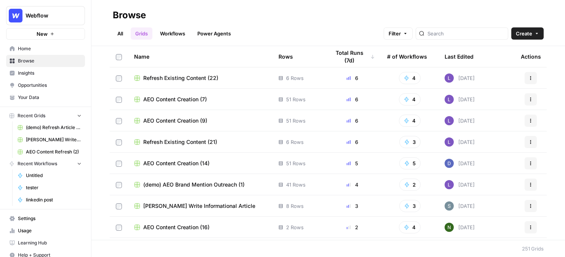
click at [467, 38] on div at bounding box center [461, 33] width 93 height 12
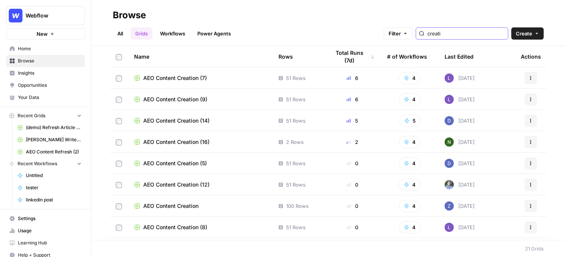
type input "creati"
click at [179, 75] on span "AEO Content Creation (7)" at bounding box center [175, 78] width 64 height 8
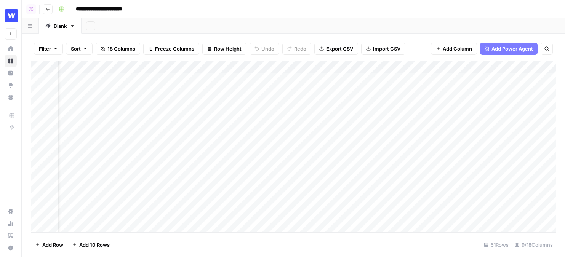
scroll to position [0, 161]
click at [315, 67] on div "Add Column" at bounding box center [293, 146] width 525 height 171
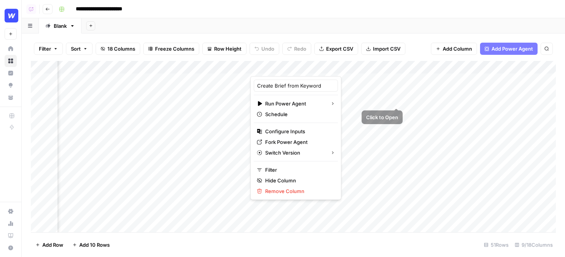
click at [399, 76] on div "Add Column" at bounding box center [293, 146] width 525 height 171
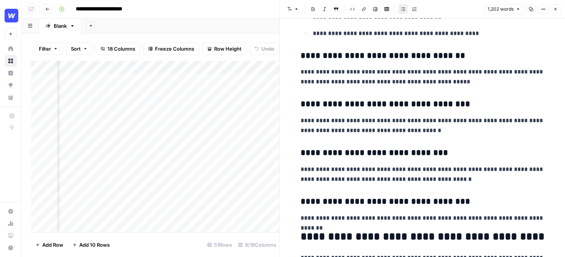
scroll to position [602, 0]
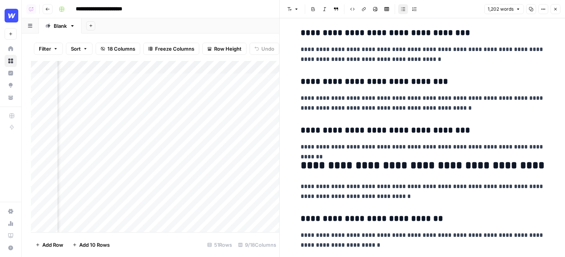
drag, startPoint x: 494, startPoint y: 109, endPoint x: 295, endPoint y: 91, distance: 199.6
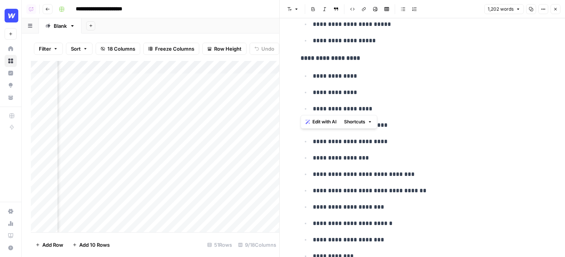
scroll to position [3163, 0]
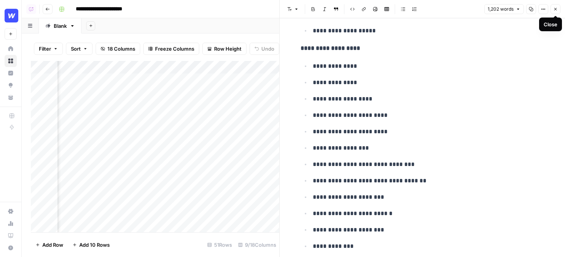
click at [479, 10] on icon "button" at bounding box center [555, 9] width 5 height 5
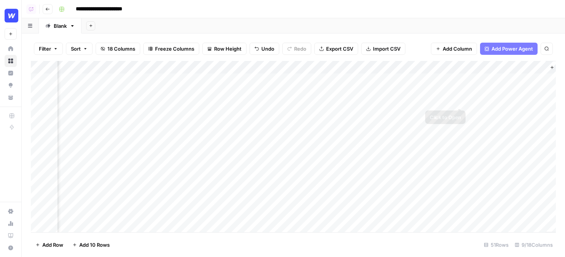
scroll to position [0, 367]
click at [51, 9] on button "Go back" at bounding box center [48, 9] width 10 height 10
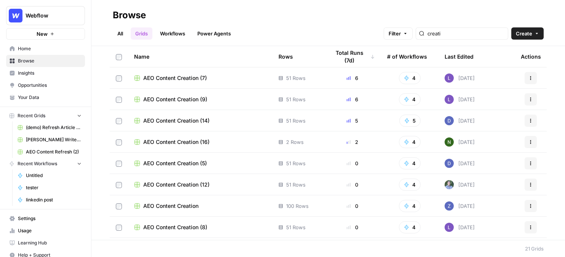
click at [50, 84] on span "Opportunities" at bounding box center [50, 85] width 64 height 7
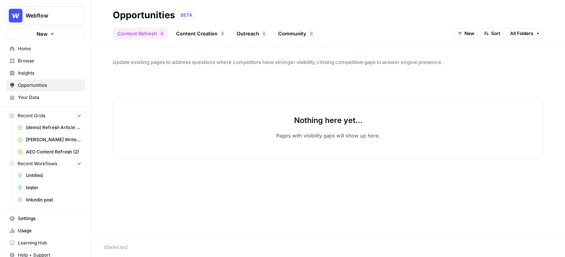
click at [252, 35] on link "Outreach 0" at bounding box center [251, 33] width 38 height 12
click at [479, 34] on span "New" at bounding box center [509, 33] width 10 height 7
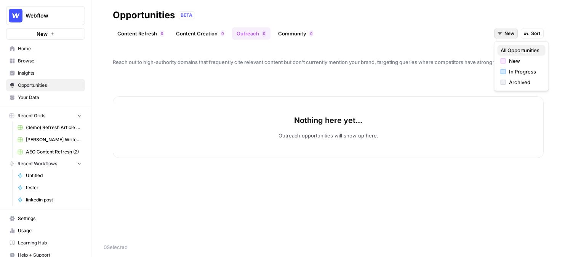
click at [479, 50] on span "All Opportunities" at bounding box center [519, 50] width 39 height 8
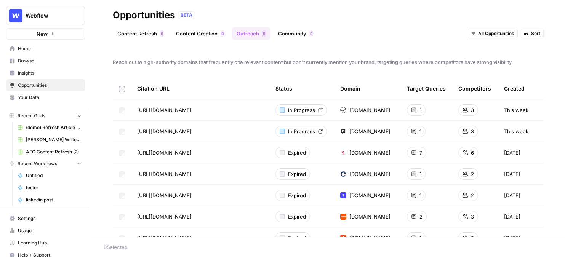
click at [29, 62] on span "Browse" at bounding box center [50, 60] width 64 height 7
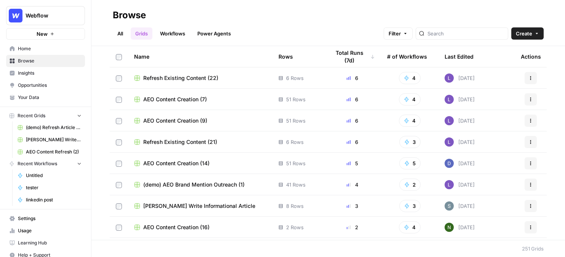
click at [448, 24] on div "All Grids Workflows Power Agents Filter Create" at bounding box center [328, 30] width 431 height 18
click at [454, 32] on input "search" at bounding box center [465, 34] width 77 height 8
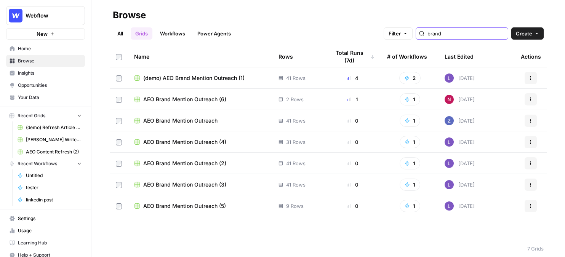
type input "brand"
click at [186, 76] on span "(demo) AEO Brand Mention Outreach (1)" at bounding box center [193, 78] width 101 height 8
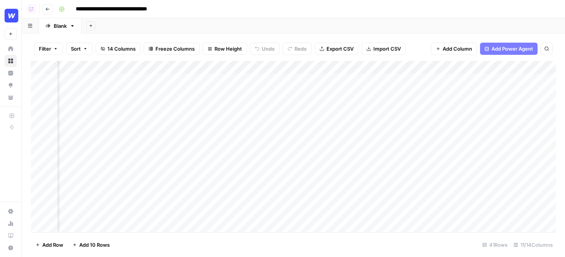
scroll to position [0, 197]
click at [282, 80] on div "Add Column" at bounding box center [293, 146] width 525 height 171
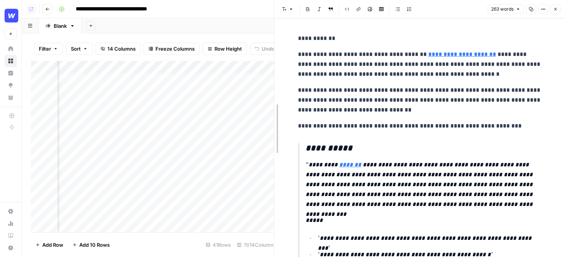
drag, startPoint x: 281, startPoint y: 73, endPoint x: 216, endPoint y: 70, distance: 65.2
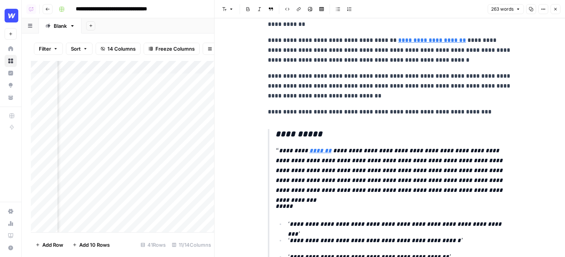
scroll to position [30, 0]
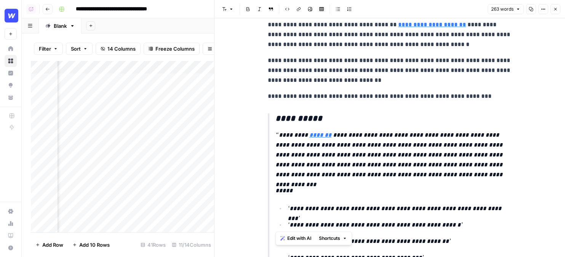
drag, startPoint x: 275, startPoint y: 119, endPoint x: 299, endPoint y: 229, distance: 112.3
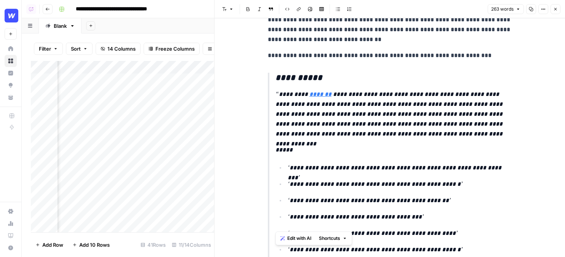
scroll to position [0, 0]
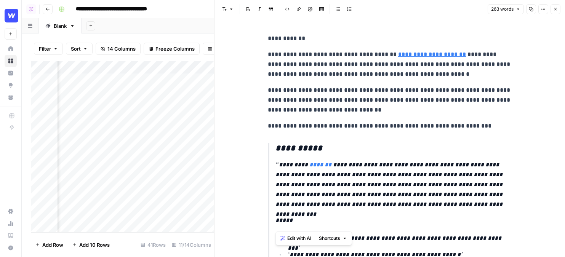
click at [479, 11] on icon "button" at bounding box center [555, 9] width 5 height 5
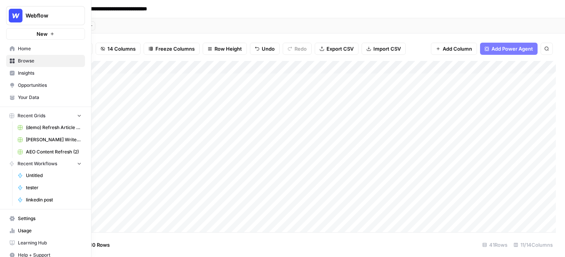
click at [43, 87] on span "Opportunities" at bounding box center [50, 85] width 64 height 7
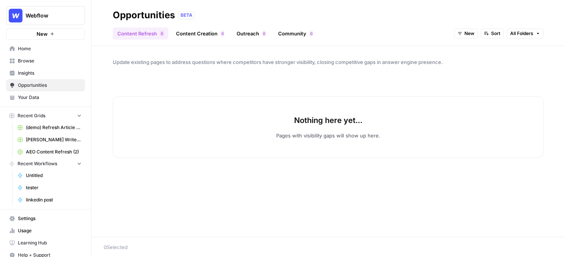
click at [296, 34] on link "Community 0" at bounding box center [295, 33] width 44 height 12
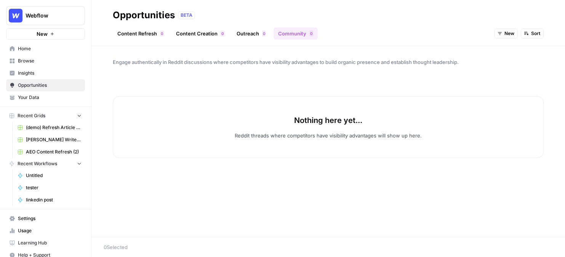
click at [479, 36] on span "New" at bounding box center [509, 33] width 10 height 7
click at [479, 48] on span "All Opportunities" at bounding box center [519, 50] width 39 height 8
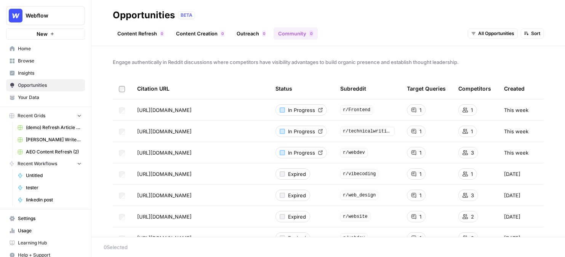
click at [44, 66] on link "Browse" at bounding box center [45, 61] width 79 height 12
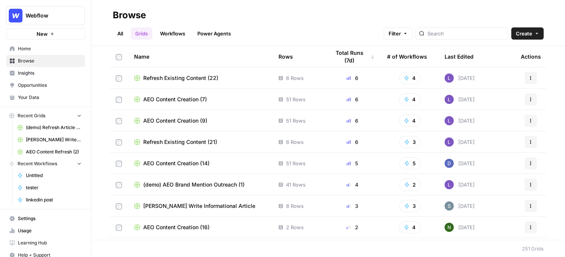
click at [172, 36] on link "Workflows" at bounding box center [172, 33] width 34 height 12
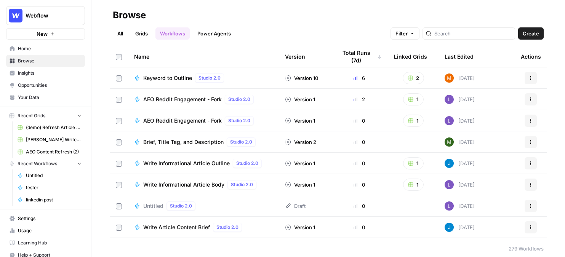
click at [479, 37] on button "Create" at bounding box center [531, 33] width 26 height 12
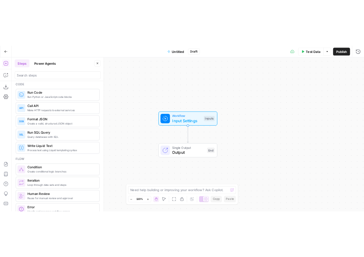
scroll to position [75, 0]
